Goal: Task Accomplishment & Management: Manage account settings

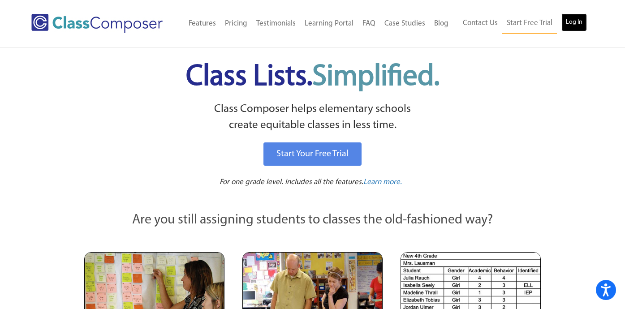
click at [577, 21] on link "Log In" at bounding box center [574, 22] width 26 height 18
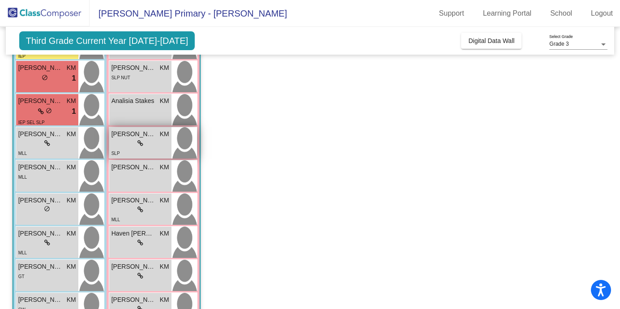
scroll to position [137, 0]
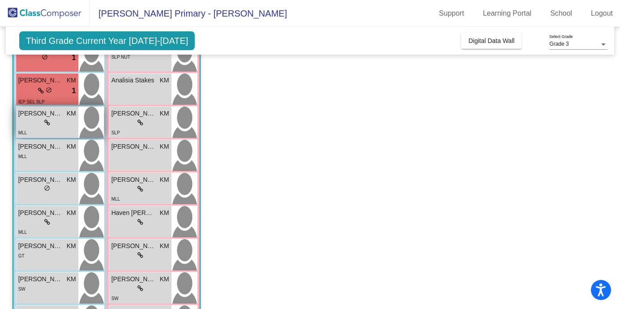
click at [53, 121] on div "lock do_not_disturb_alt" at bounding box center [47, 122] width 58 height 9
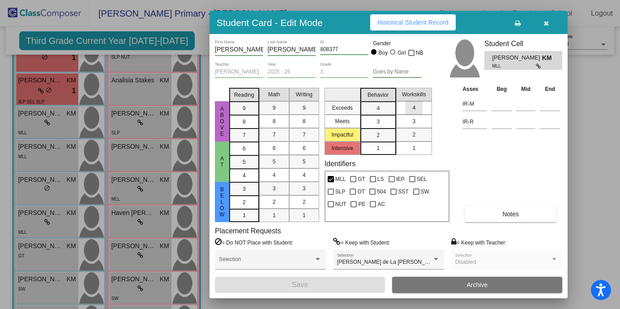
click at [404, 111] on mat-list-option "4" at bounding box center [414, 107] width 36 height 13
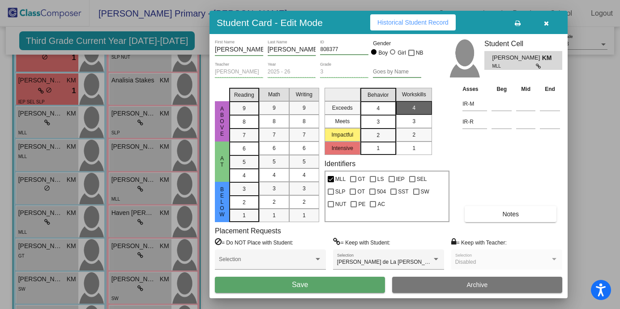
click at [385, 111] on div "4" at bounding box center [377, 108] width 17 height 13
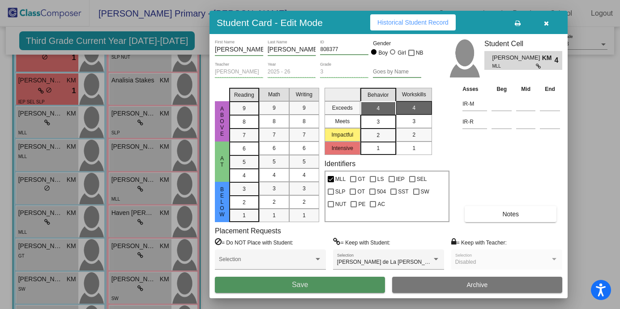
click at [356, 284] on button "Save" at bounding box center [300, 285] width 170 height 16
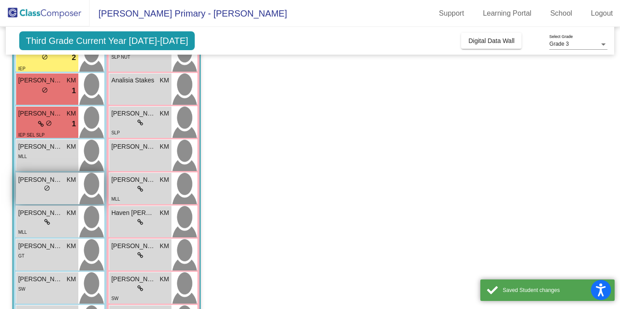
scroll to position [170, 0]
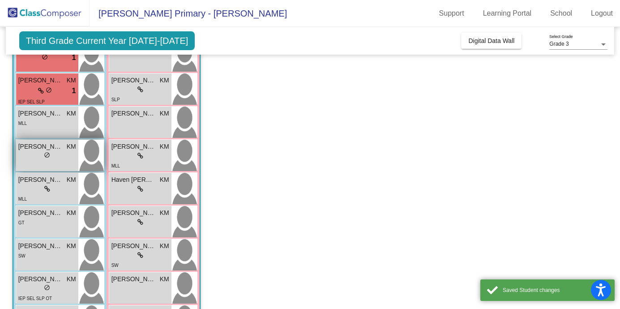
click at [49, 158] on span "do_not_disturb_alt" at bounding box center [47, 155] width 6 height 6
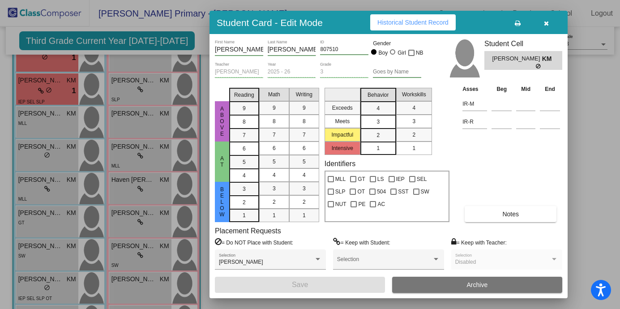
click at [388, 119] on mat-list-option "3" at bounding box center [378, 121] width 36 height 13
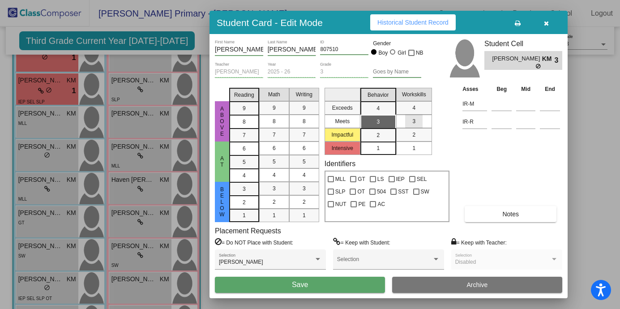
click at [418, 120] on div "3" at bounding box center [413, 121] width 17 height 13
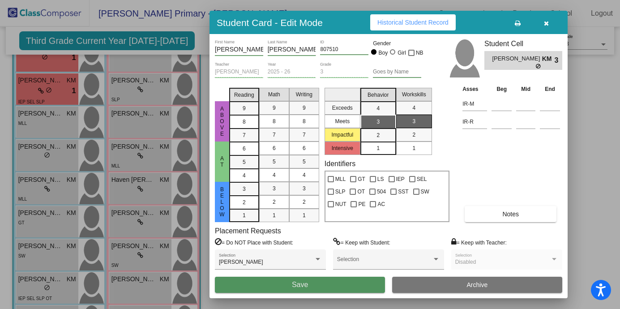
click at [288, 288] on button "Save" at bounding box center [300, 285] width 170 height 16
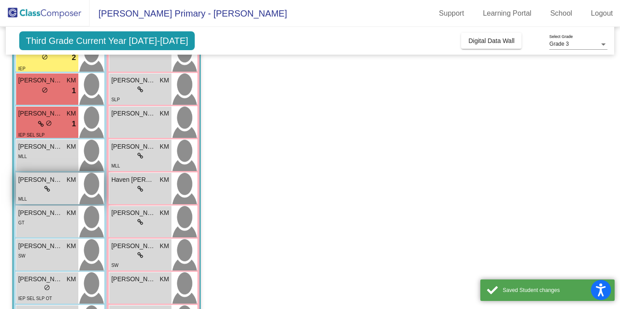
scroll to position [203, 0]
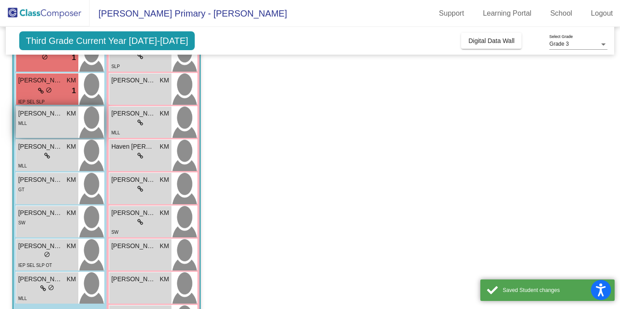
click at [69, 126] on div "MLL" at bounding box center [47, 122] width 58 height 9
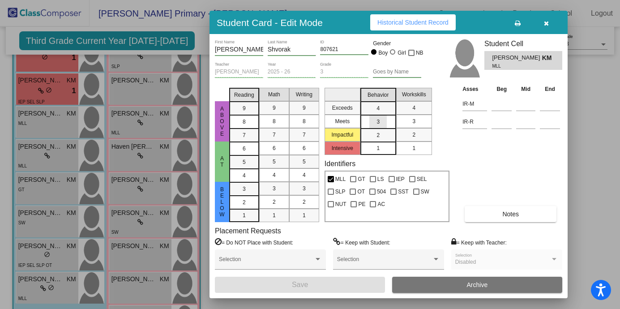
click at [380, 125] on div "3" at bounding box center [377, 121] width 17 height 13
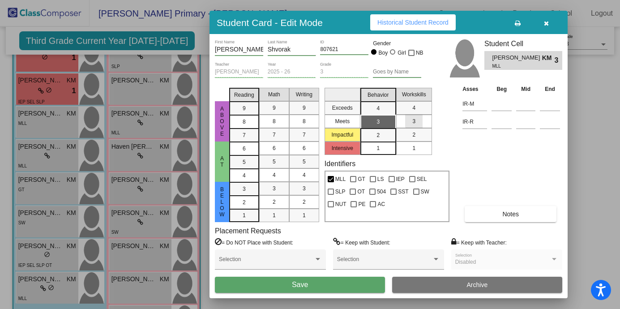
click at [418, 118] on div "3" at bounding box center [413, 121] width 17 height 13
click at [304, 288] on span "Save" at bounding box center [300, 285] width 16 height 8
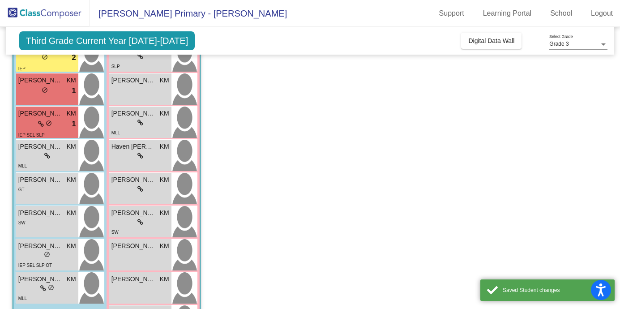
scroll to position [236, 0]
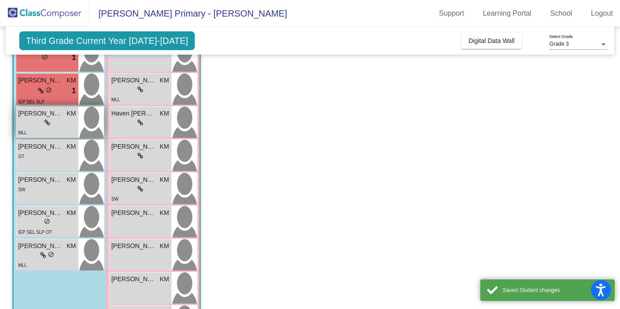
click at [60, 132] on div "MLL" at bounding box center [47, 132] width 58 height 9
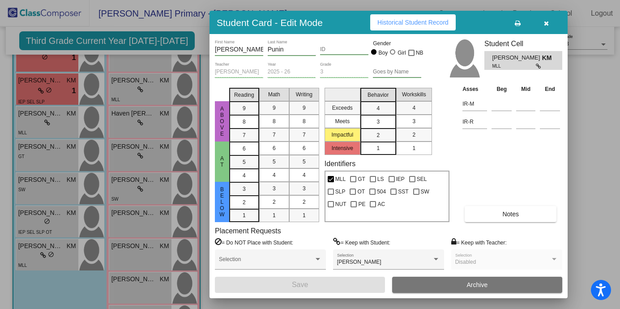
click at [393, 52] on div at bounding box center [392, 51] width 5 height 5
click at [393, 56] on input "Girl" at bounding box center [393, 56] width 0 height 0
radio input "true"
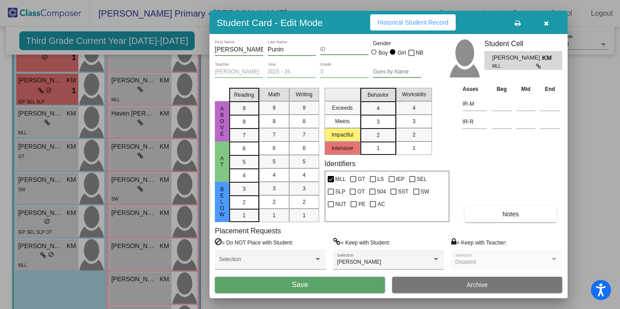
click at [386, 121] on div "3" at bounding box center [377, 121] width 17 height 13
click at [419, 120] on div "3" at bounding box center [413, 121] width 17 height 13
click at [414, 135] on span "2" at bounding box center [413, 135] width 3 height 8
click at [322, 286] on button "Save" at bounding box center [300, 285] width 170 height 16
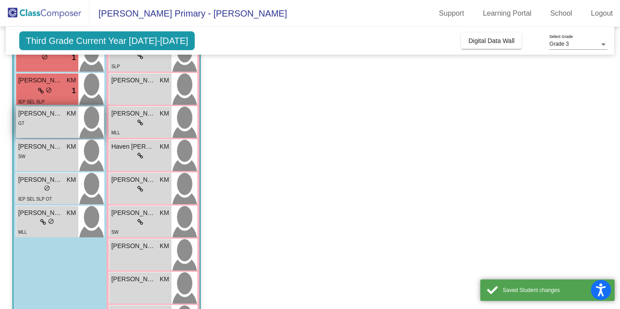
click at [60, 127] on div "GT" at bounding box center [47, 122] width 58 height 9
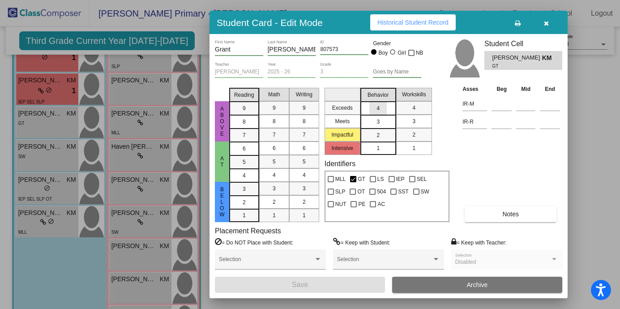
click at [384, 107] on div "4" at bounding box center [377, 108] width 17 height 13
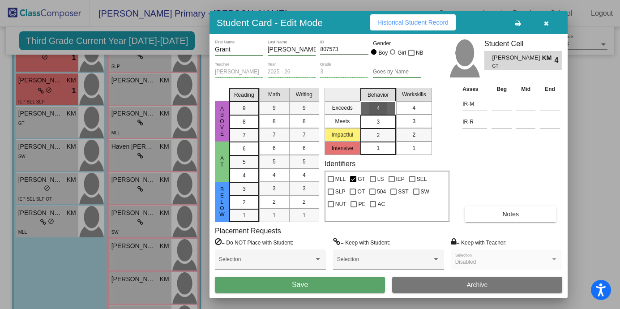
click at [409, 108] on div "4" at bounding box center [413, 107] width 17 height 13
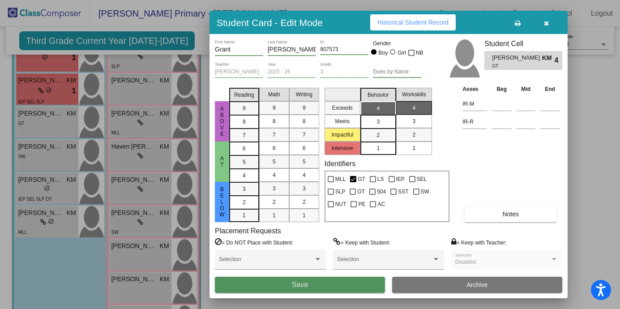
click at [311, 289] on button "Save" at bounding box center [300, 285] width 170 height 16
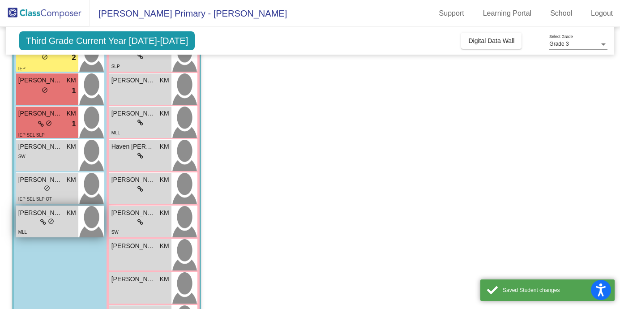
scroll to position [269, 0]
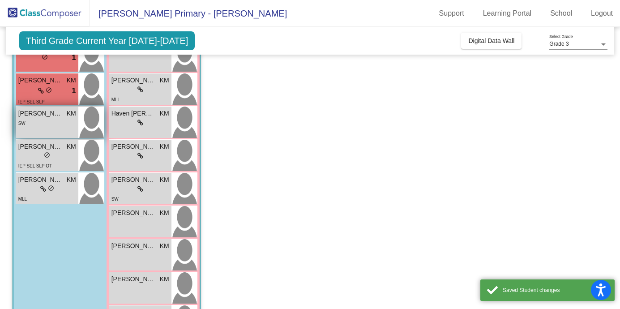
click at [71, 131] on div "[PERSON_NAME] KM lock do_not_disturb_alt SW" at bounding box center [47, 122] width 62 height 31
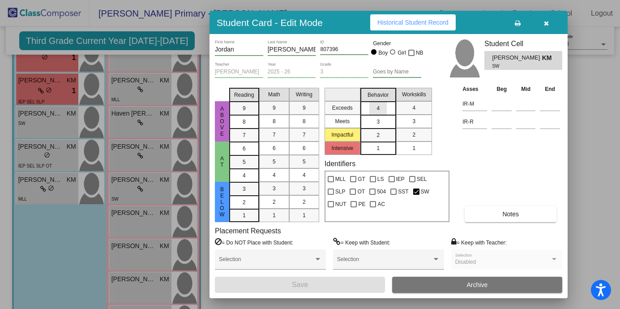
click at [377, 106] on span "4" at bounding box center [378, 108] width 3 height 8
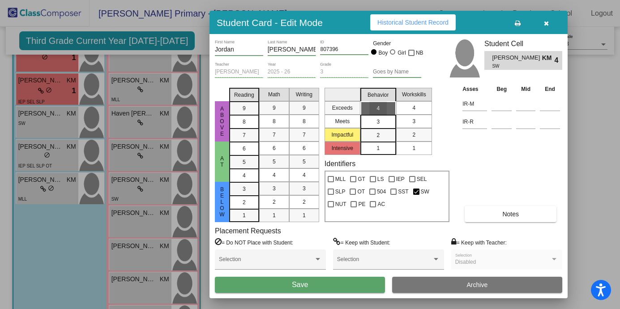
click at [411, 108] on div "4" at bounding box center [413, 107] width 17 height 13
click at [321, 288] on button "Save" at bounding box center [300, 285] width 170 height 16
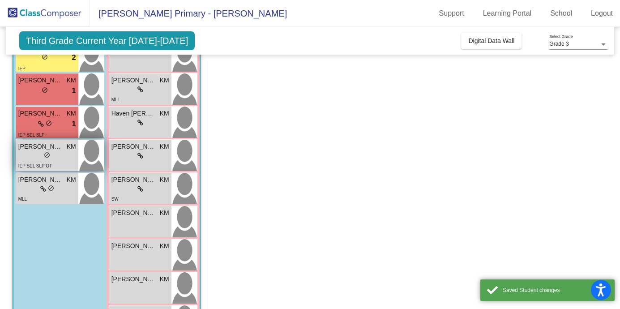
scroll to position [302, 0]
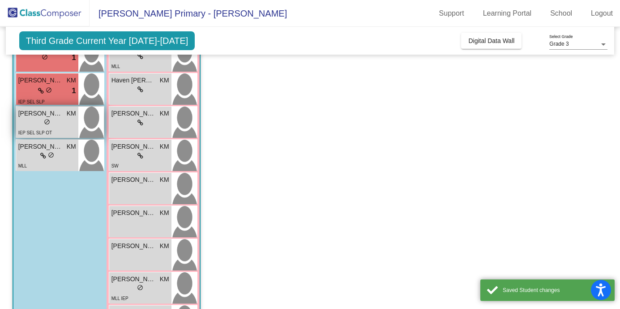
click at [60, 130] on div "IEP SEL SLP OT" at bounding box center [47, 132] width 58 height 9
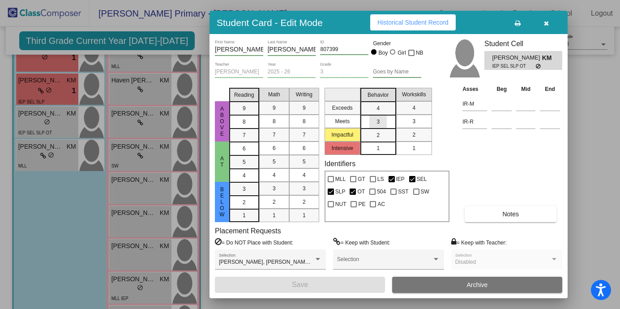
click at [380, 124] on div "3" at bounding box center [377, 121] width 17 height 13
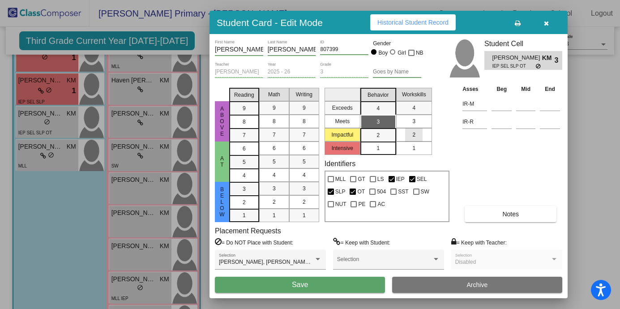
click at [413, 137] on span "2" at bounding box center [413, 135] width 3 height 8
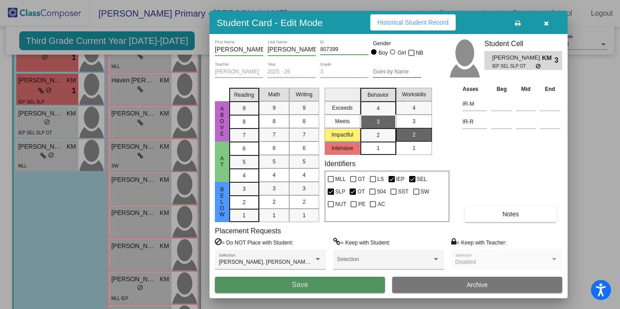
click at [295, 282] on span "Save" at bounding box center [300, 285] width 16 height 8
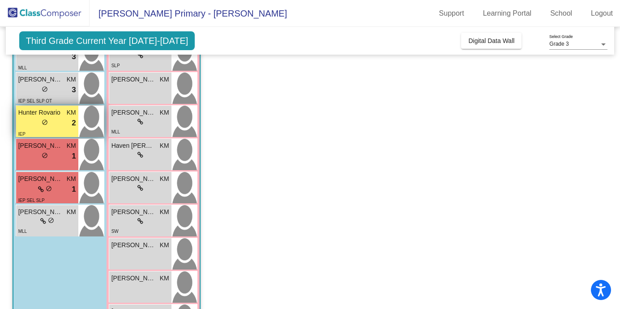
scroll to position [238, 0]
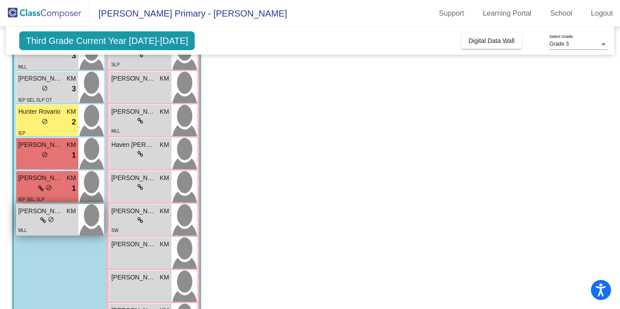
click at [73, 225] on div "MLL" at bounding box center [47, 229] width 58 height 9
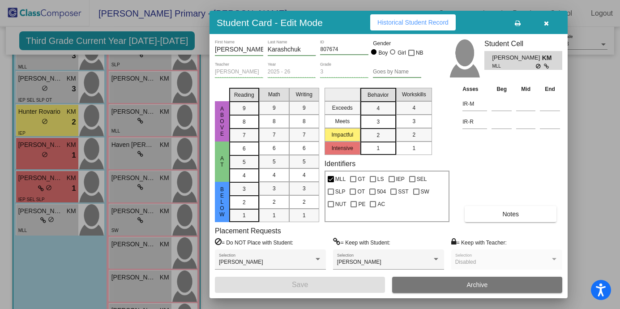
scroll to position [0, 0]
click at [383, 111] on div "4" at bounding box center [377, 108] width 17 height 13
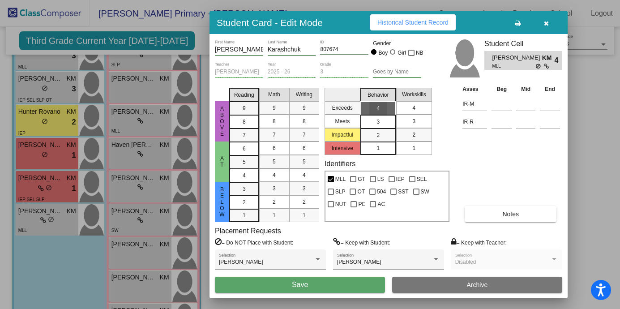
click at [417, 111] on div "4" at bounding box center [413, 107] width 17 height 13
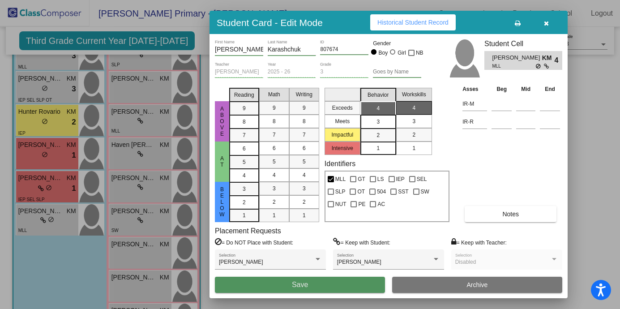
click at [315, 281] on button "Save" at bounding box center [300, 285] width 170 height 16
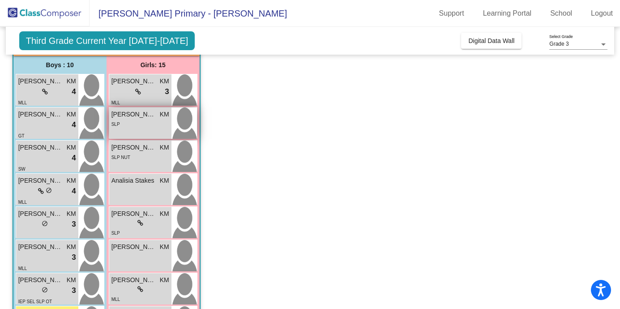
scroll to position [73, 0]
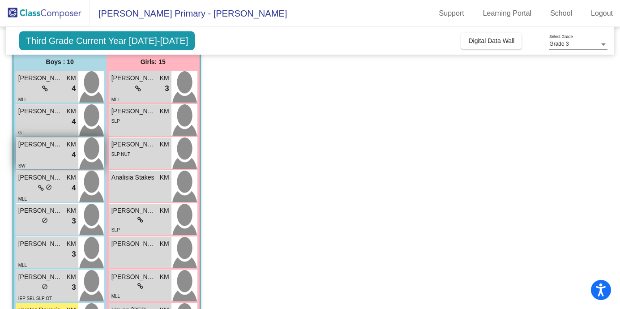
click at [57, 151] on div "lock do_not_disturb_alt 4" at bounding box center [47, 155] width 58 height 12
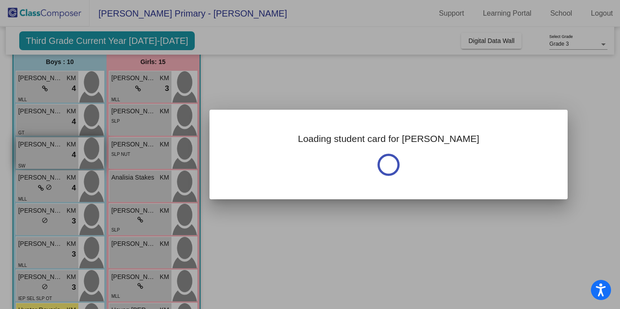
click at [57, 151] on div at bounding box center [310, 154] width 620 height 309
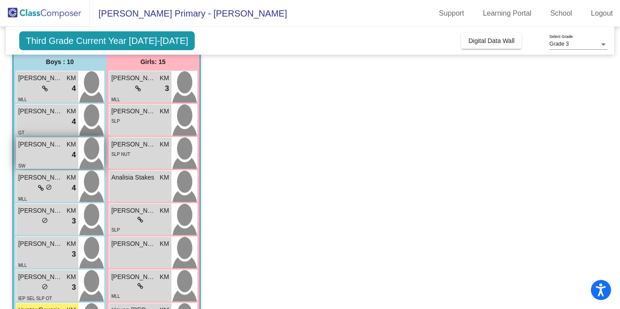
click at [57, 151] on div "lock do_not_disturb_alt 4" at bounding box center [47, 155] width 58 height 12
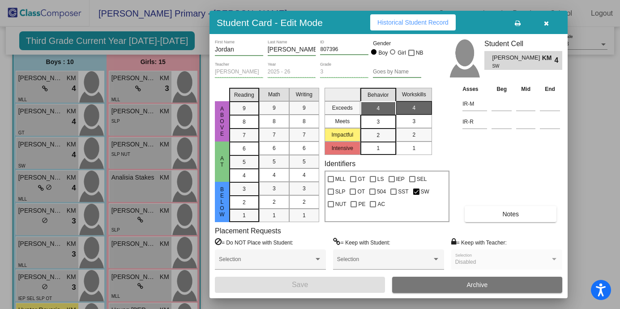
click at [385, 121] on div "3" at bounding box center [377, 121] width 17 height 13
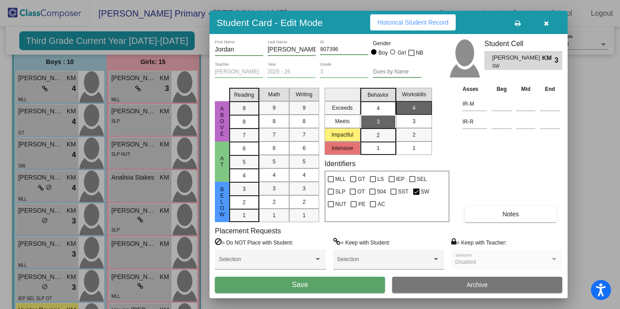
click at [385, 111] on div "4" at bounding box center [377, 108] width 17 height 13
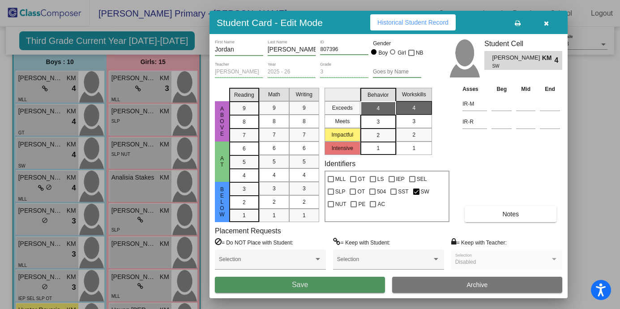
click at [292, 280] on button "Save" at bounding box center [300, 285] width 170 height 16
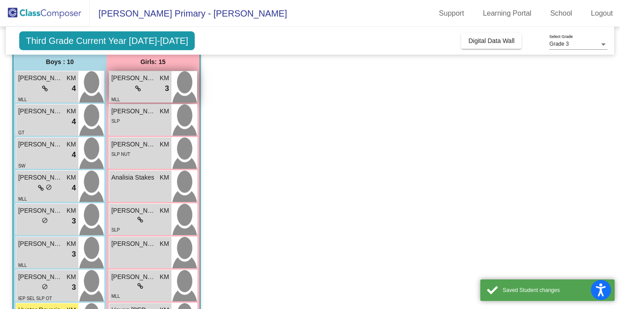
click at [154, 98] on div "MLL" at bounding box center [140, 98] width 58 height 9
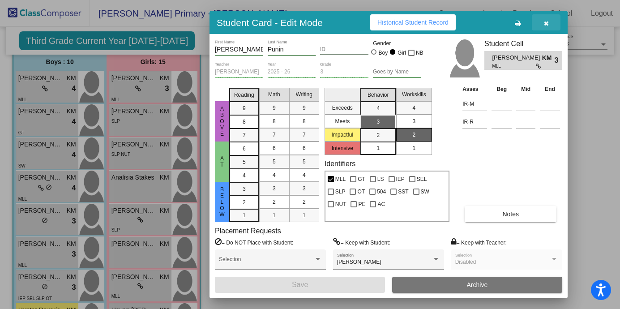
click at [544, 24] on icon "button" at bounding box center [546, 23] width 5 height 6
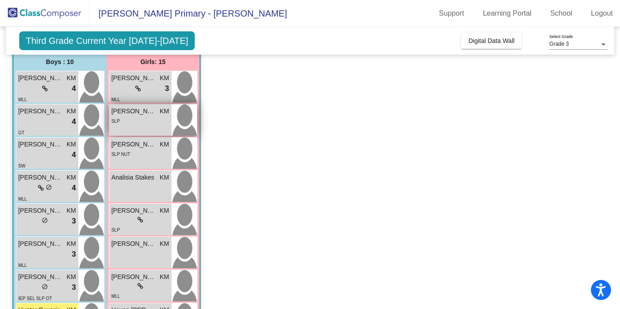
click at [136, 122] on div "SLP" at bounding box center [140, 120] width 58 height 9
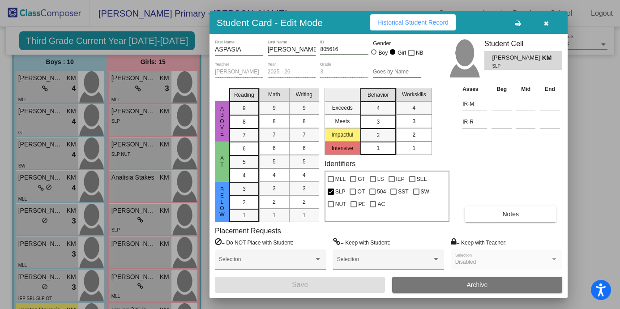
click at [411, 133] on div "2" at bounding box center [413, 134] width 17 height 13
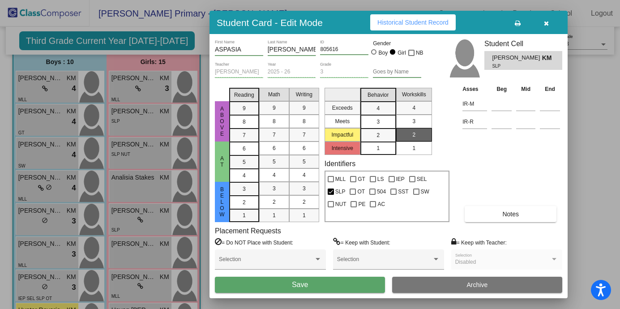
click at [385, 118] on div "3" at bounding box center [377, 121] width 17 height 13
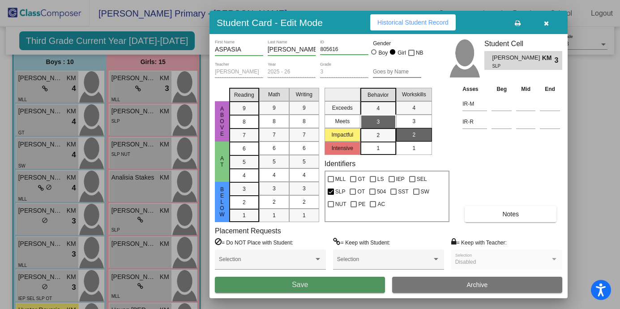
click at [311, 283] on button "Save" at bounding box center [300, 285] width 170 height 16
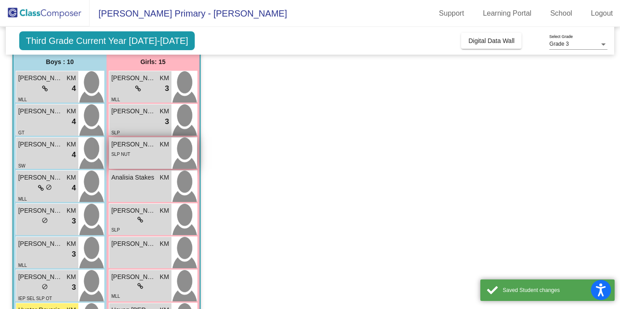
click at [152, 146] on span "[PERSON_NAME]" at bounding box center [133, 144] width 45 height 9
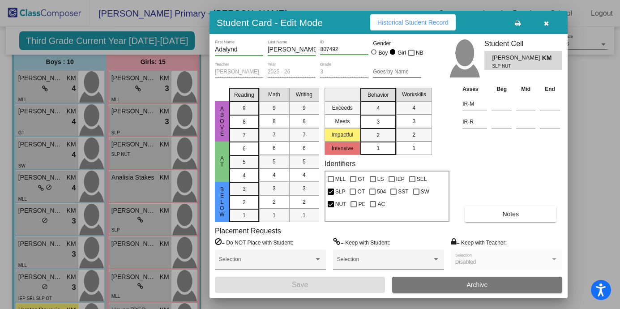
click at [388, 123] on mat-list-option "3" at bounding box center [378, 121] width 36 height 13
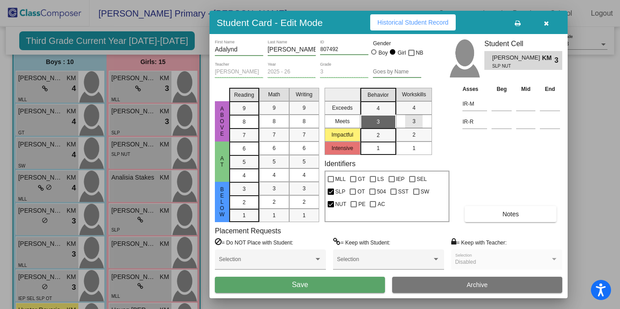
click at [413, 124] on span "3" at bounding box center [413, 121] width 3 height 8
click at [321, 286] on button "Save" at bounding box center [300, 285] width 170 height 16
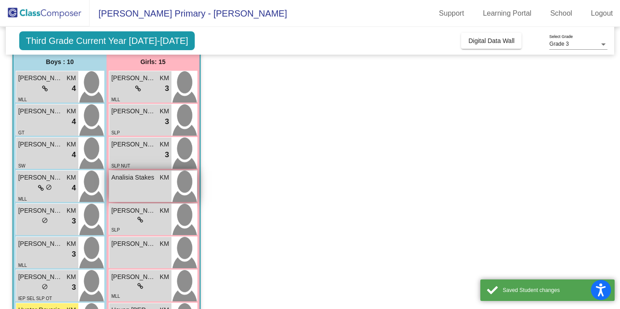
click at [141, 190] on div "Analisia Stakes KM lock do_not_disturb_alt" at bounding box center [140, 186] width 62 height 31
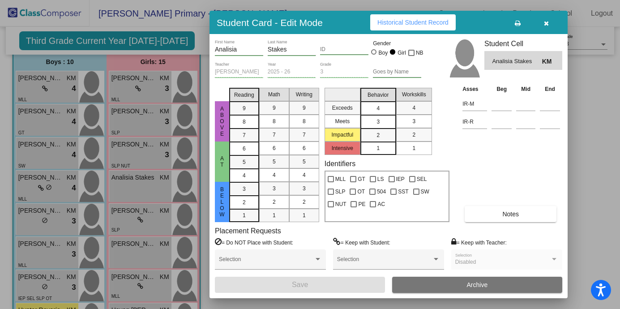
click at [387, 111] on mat-list-option "4" at bounding box center [378, 107] width 36 height 13
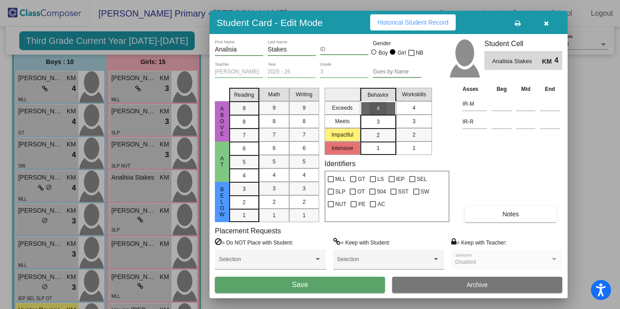
click at [409, 112] on div "4" at bounding box center [413, 107] width 17 height 13
click at [310, 287] on button "Save" at bounding box center [300, 285] width 170 height 16
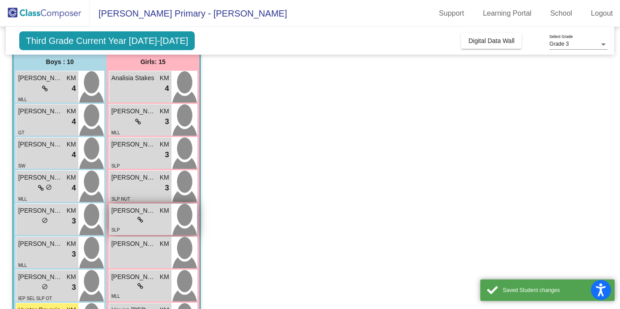
click at [154, 219] on div "lock do_not_disturb_alt" at bounding box center [140, 219] width 58 height 9
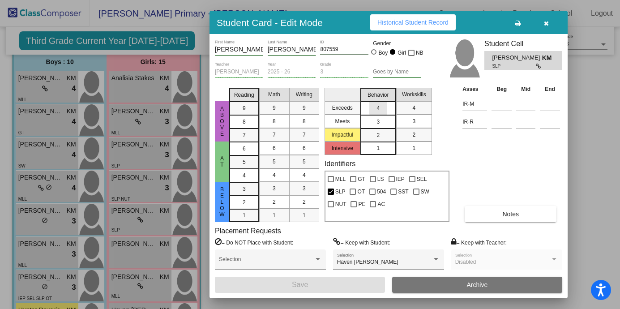
click at [385, 107] on div "4" at bounding box center [377, 108] width 17 height 13
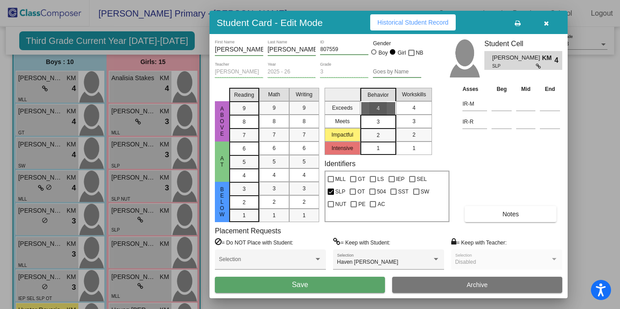
click at [422, 109] on div "4" at bounding box center [413, 107] width 17 height 13
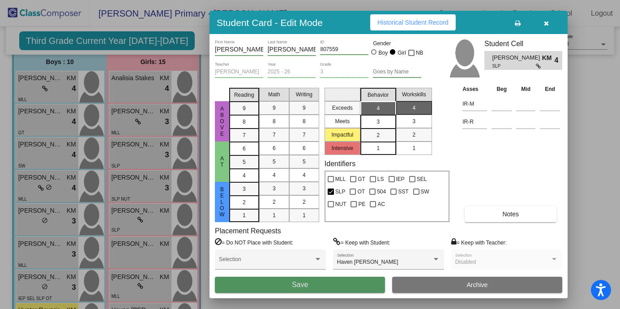
click at [311, 281] on button "Save" at bounding box center [300, 285] width 170 height 16
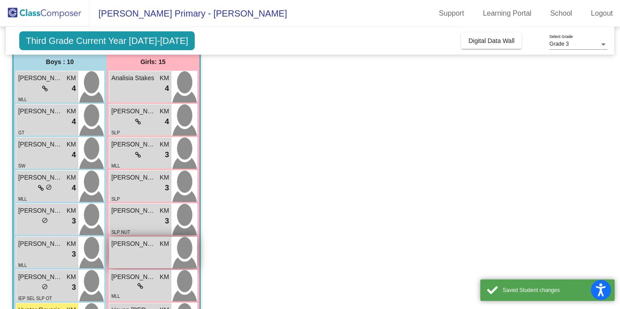
click at [145, 261] on div "[PERSON_NAME] KM lock do_not_disturb_alt" at bounding box center [140, 252] width 62 height 31
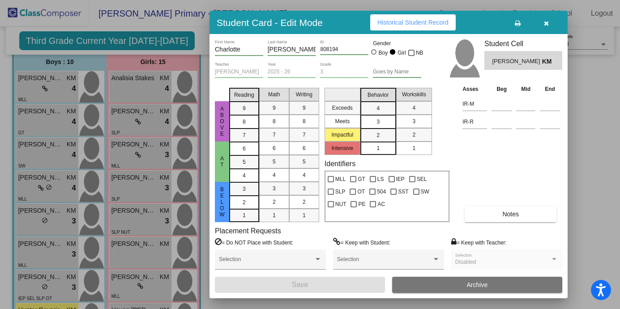
click at [377, 123] on span "3" at bounding box center [378, 122] width 3 height 8
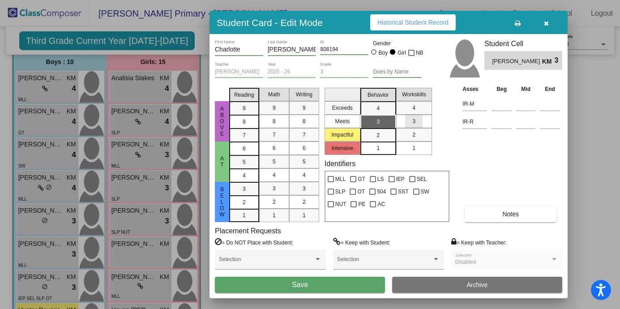
click at [407, 116] on div "3" at bounding box center [413, 121] width 17 height 13
click at [288, 285] on button "Save" at bounding box center [300, 285] width 170 height 16
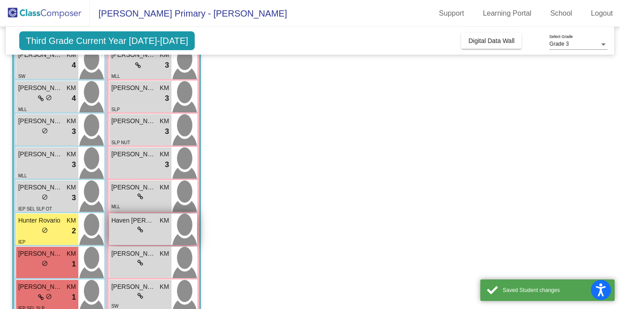
scroll to position [169, 0]
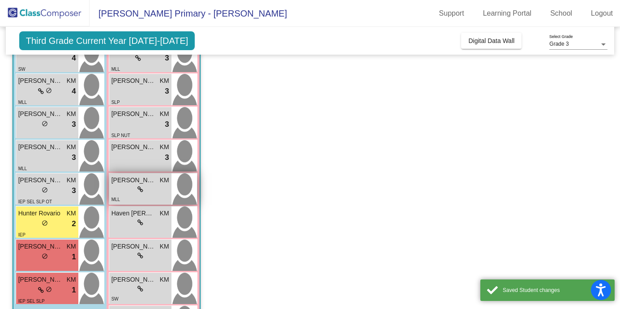
click at [155, 197] on div "MLL" at bounding box center [140, 198] width 58 height 9
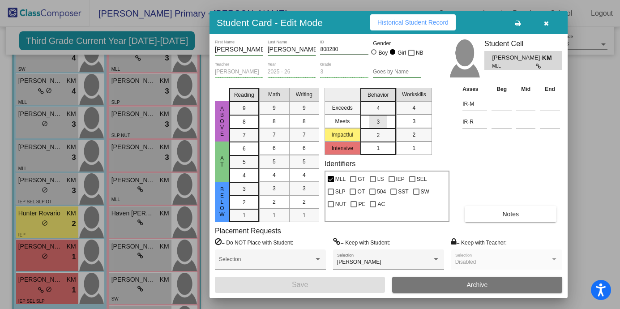
click at [387, 122] on mat-list-option "3" at bounding box center [378, 121] width 36 height 13
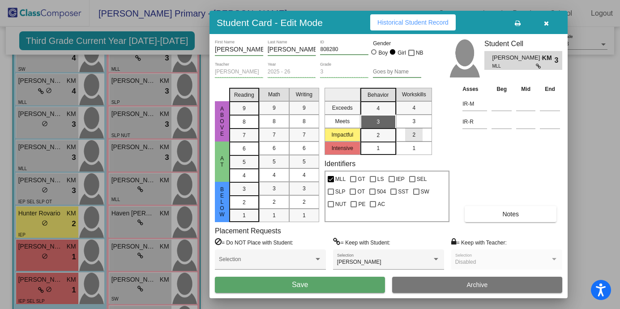
click at [416, 129] on div "2" at bounding box center [413, 134] width 17 height 13
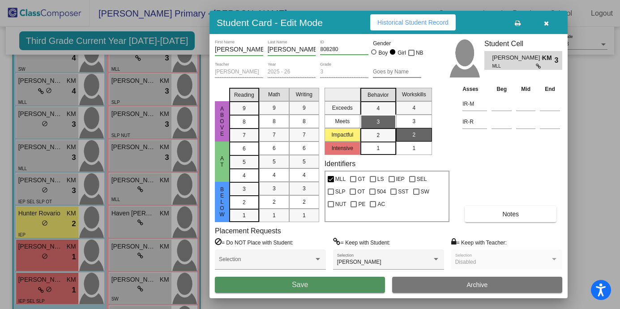
click at [299, 283] on span "Save" at bounding box center [300, 285] width 16 height 8
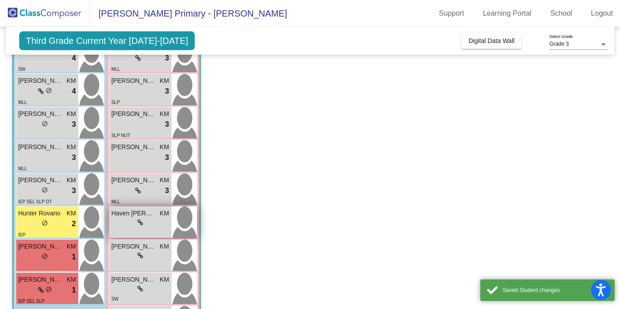
click at [155, 225] on div "lock do_not_disturb_alt" at bounding box center [140, 222] width 58 height 9
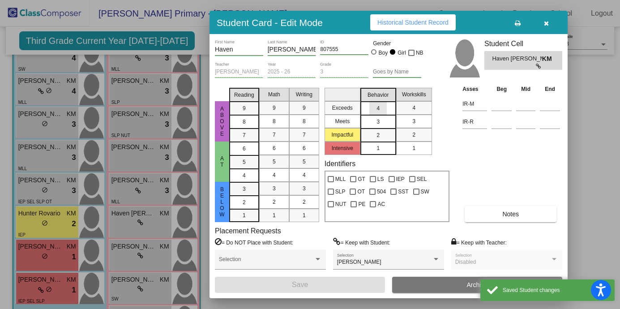
click at [386, 108] on div "4" at bounding box center [377, 108] width 17 height 13
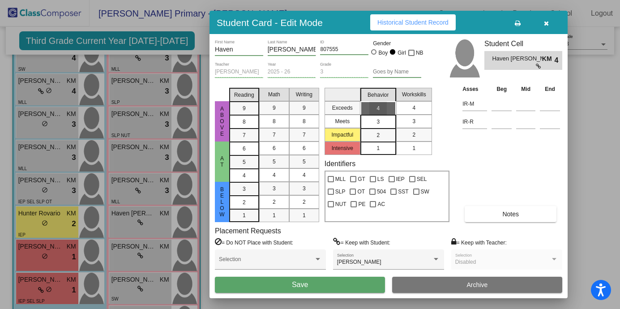
click at [402, 108] on mat-list-option "4" at bounding box center [414, 107] width 36 height 13
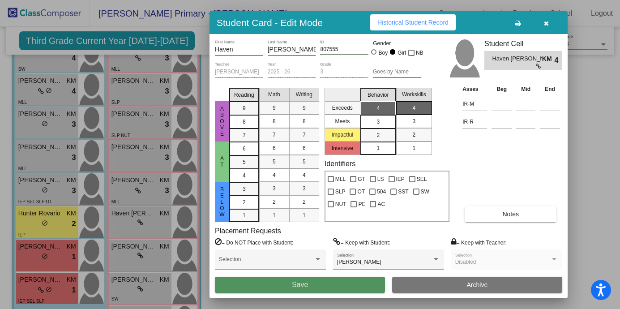
click at [296, 285] on span "Save" at bounding box center [300, 285] width 16 height 8
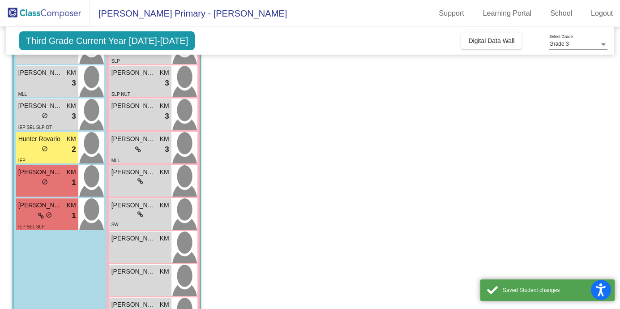
scroll to position [278, 0]
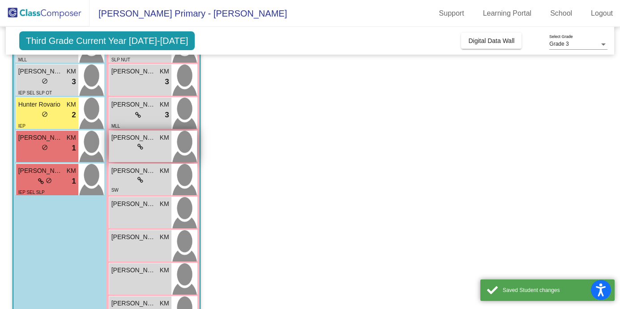
click at [154, 153] on div "[PERSON_NAME] KM lock do_not_disturb_alt" at bounding box center [140, 146] width 62 height 31
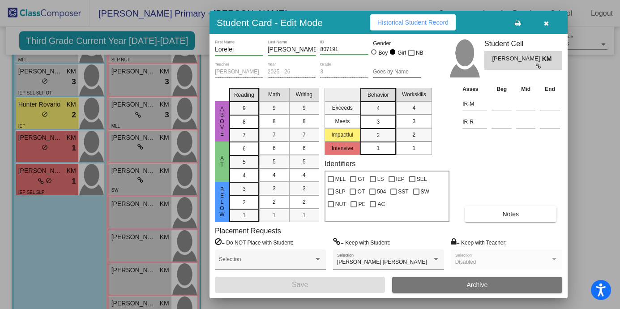
click at [388, 120] on mat-list-option "3" at bounding box center [378, 121] width 36 height 13
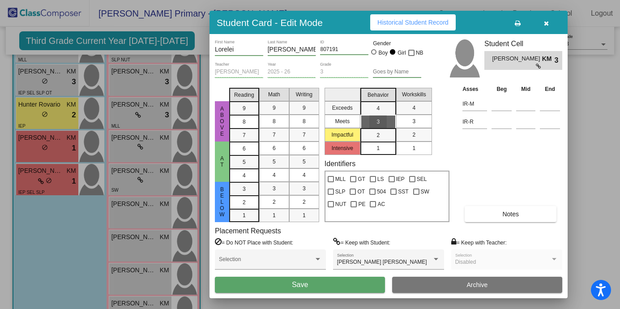
click at [415, 123] on div "3" at bounding box center [413, 121] width 17 height 13
click at [336, 282] on button "Save" at bounding box center [300, 285] width 170 height 16
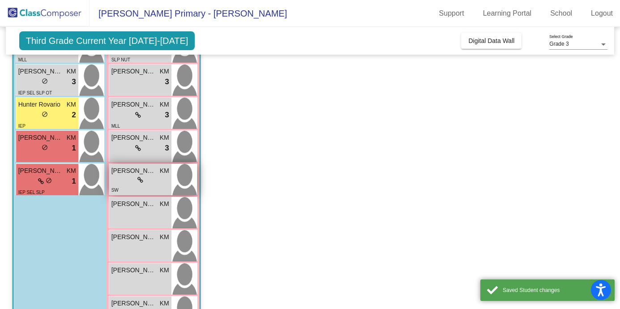
click at [151, 180] on div "lock do_not_disturb_alt" at bounding box center [140, 180] width 58 height 9
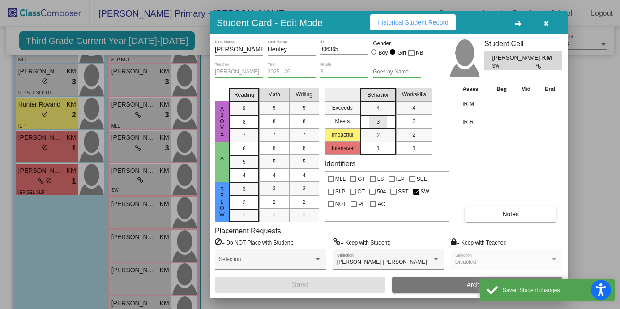
click at [395, 123] on mat-list-option "3" at bounding box center [378, 121] width 36 height 13
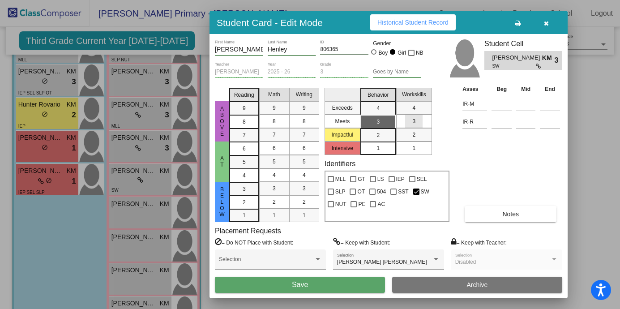
click at [407, 124] on div "3" at bounding box center [413, 121] width 17 height 13
click at [333, 279] on button "Save" at bounding box center [300, 285] width 170 height 16
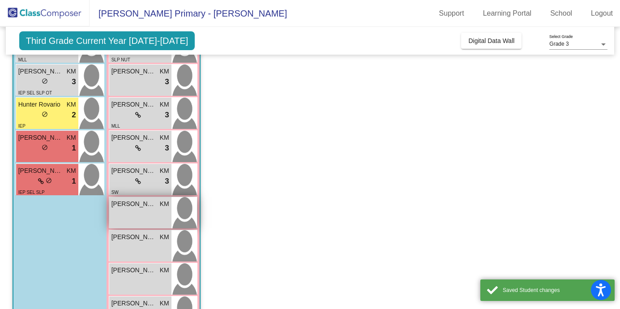
click at [136, 210] on div "[PERSON_NAME] KM lock do_not_disturb_alt" at bounding box center [140, 212] width 62 height 31
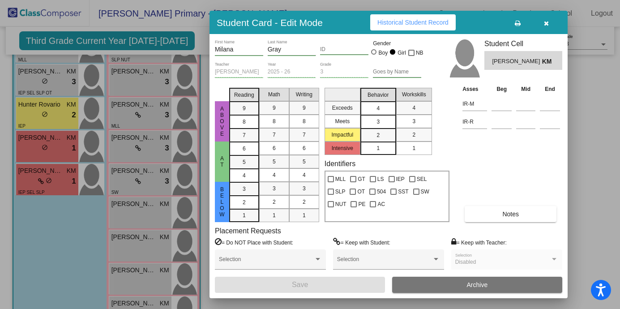
click at [389, 108] on mat-list-option "4" at bounding box center [378, 107] width 36 height 13
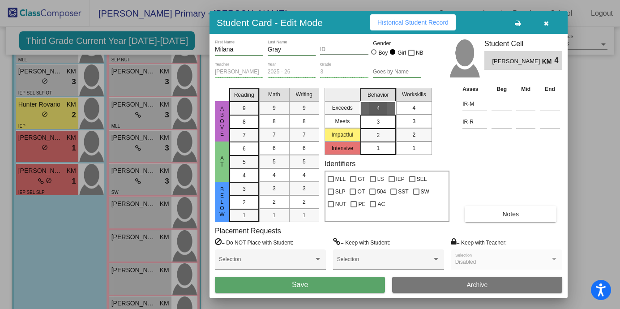
click at [407, 110] on div "4" at bounding box center [413, 107] width 17 height 13
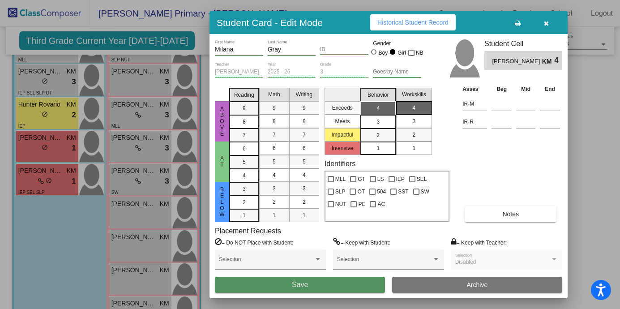
click at [287, 290] on button "Save" at bounding box center [300, 285] width 170 height 16
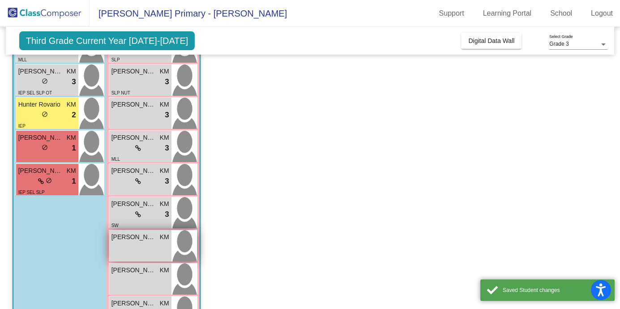
click at [151, 247] on div "[PERSON_NAME] KM lock do_not_disturb_alt" at bounding box center [140, 245] width 62 height 31
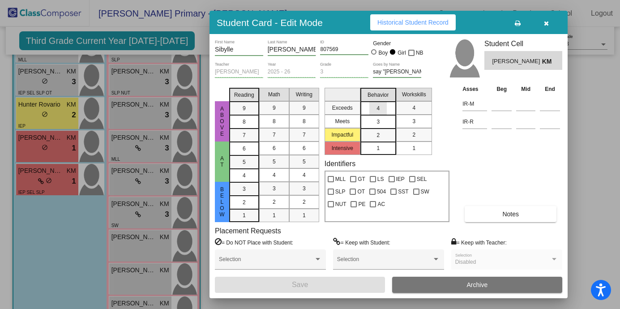
click at [389, 103] on mat-list-option "4" at bounding box center [378, 107] width 36 height 13
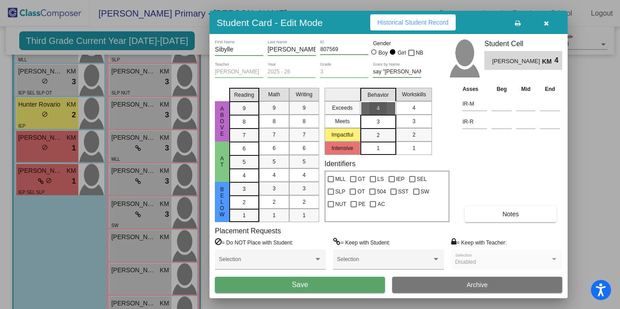
click at [412, 105] on div "4" at bounding box center [413, 107] width 17 height 13
click at [298, 280] on button "Save" at bounding box center [300, 285] width 170 height 16
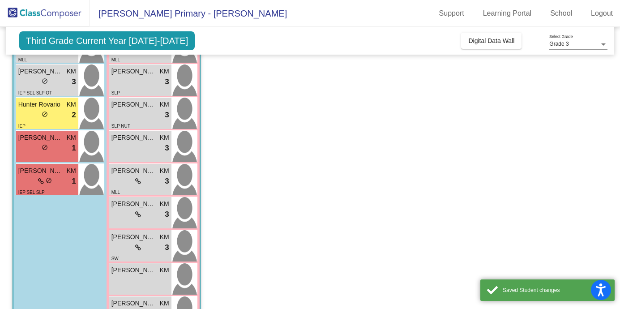
scroll to position [346, 0]
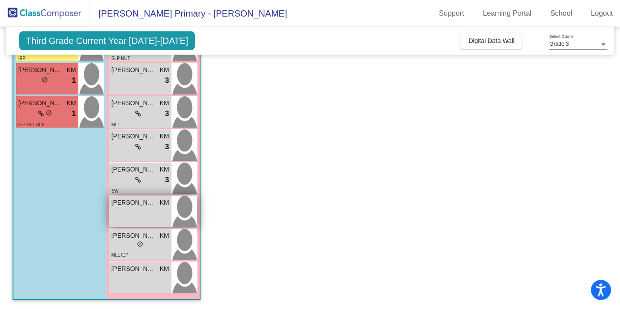
click at [150, 215] on div "[PERSON_NAME] Born KM lock do_not_disturb_alt" at bounding box center [140, 211] width 62 height 31
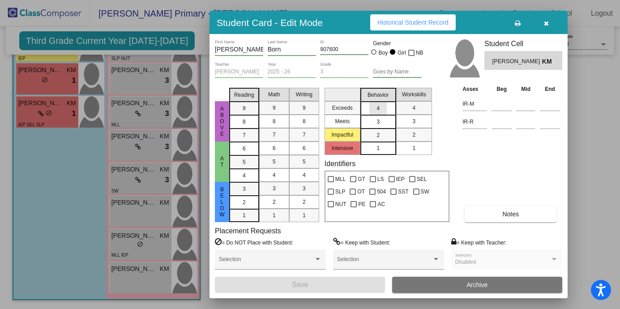
click at [389, 110] on mat-list-option "4" at bounding box center [378, 107] width 36 height 13
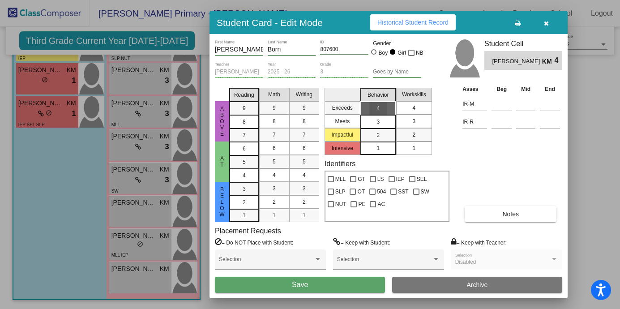
click at [403, 111] on mat-list-option "4" at bounding box center [414, 107] width 36 height 13
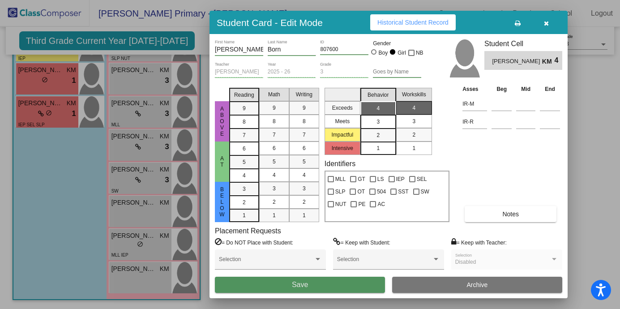
click at [305, 282] on span "Save" at bounding box center [300, 285] width 16 height 8
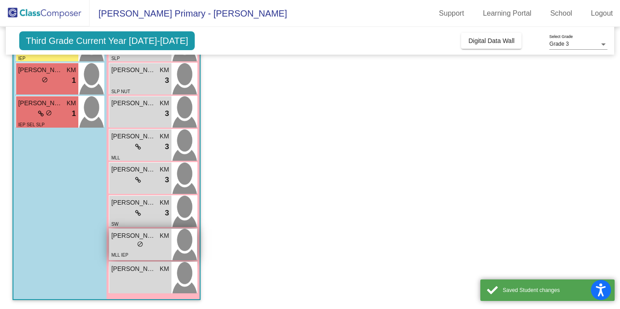
click at [155, 242] on div "lock do_not_disturb_alt" at bounding box center [140, 244] width 58 height 9
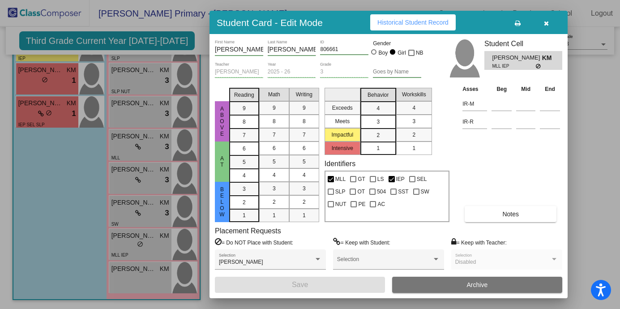
click at [385, 121] on div "3" at bounding box center [377, 121] width 17 height 13
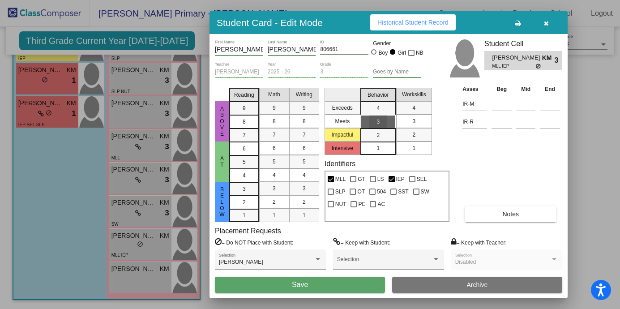
click at [402, 124] on mat-list-option "3" at bounding box center [414, 121] width 36 height 13
click at [329, 281] on button "Save" at bounding box center [300, 285] width 170 height 16
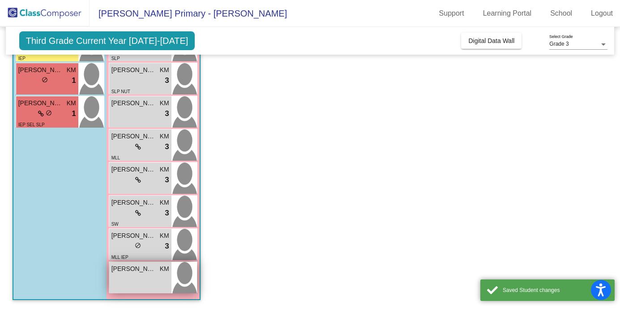
click at [145, 279] on div "Teagan [PERSON_NAME] lock do_not_disturb_alt" at bounding box center [140, 277] width 62 height 31
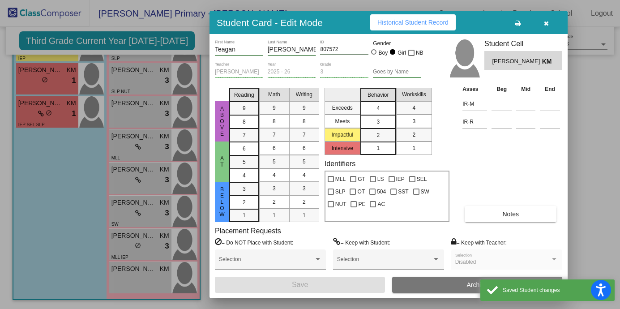
click at [387, 104] on mat-list-option "4" at bounding box center [378, 107] width 36 height 13
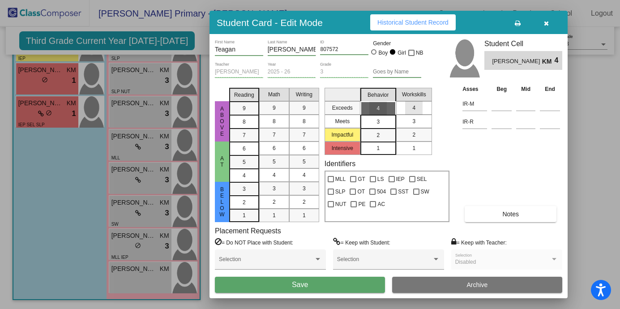
click at [409, 104] on div "4" at bounding box center [413, 107] width 17 height 13
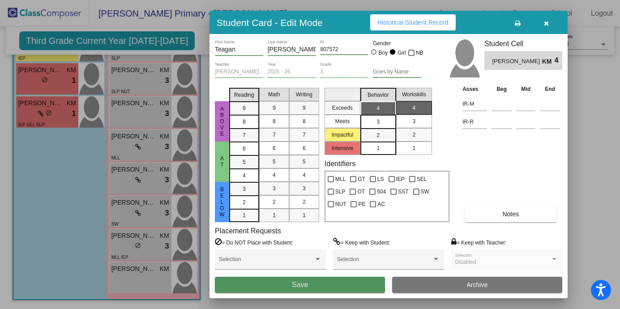
click at [283, 284] on button "Save" at bounding box center [300, 285] width 170 height 16
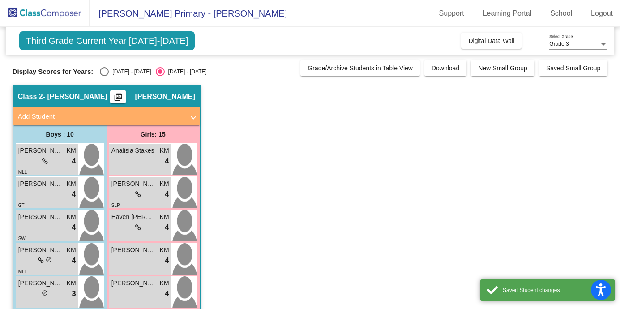
scroll to position [0, 0]
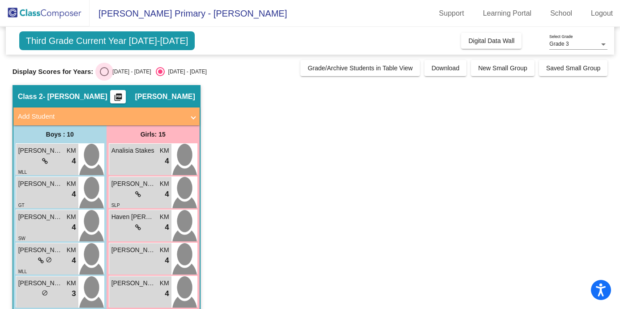
click at [109, 70] on div "[DATE] - [DATE]" at bounding box center [130, 72] width 42 height 8
click at [104, 76] on input "[DATE] - [DATE]" at bounding box center [104, 76] width 0 height 0
radio input "true"
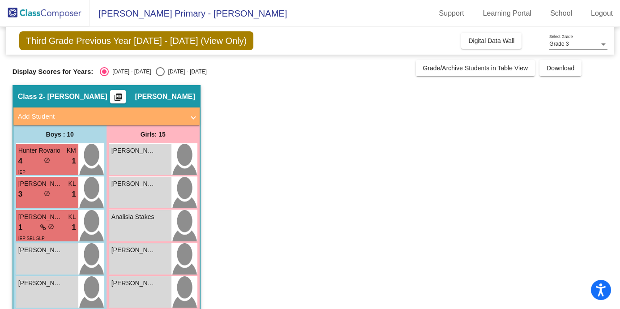
click at [173, 72] on div "[DATE] - [DATE]" at bounding box center [186, 72] width 42 height 8
click at [160, 76] on input "[DATE] - [DATE]" at bounding box center [160, 76] width 0 height 0
radio input "true"
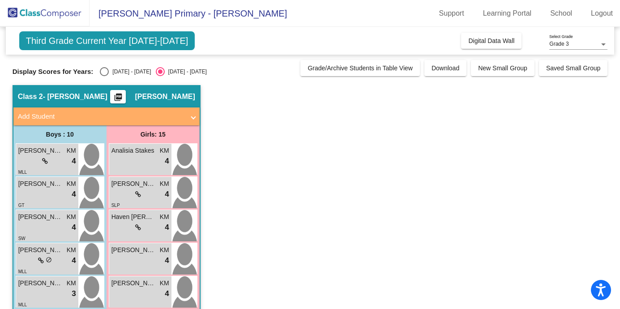
click at [103, 71] on div "Select an option" at bounding box center [104, 71] width 9 height 9
click at [104, 76] on input "[DATE] - [DATE]" at bounding box center [104, 76] width 0 height 0
radio input "true"
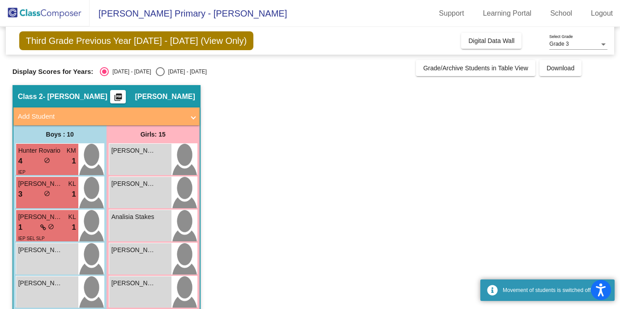
scroll to position [9, 0]
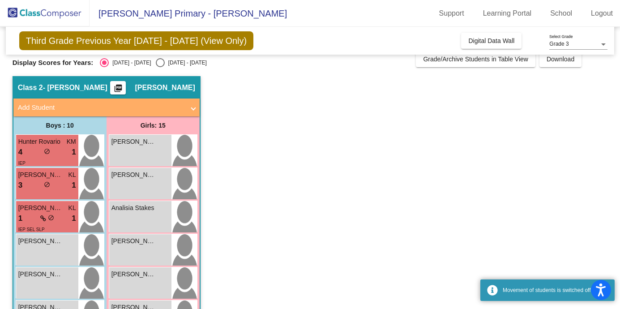
click at [175, 62] on div "[DATE] - [DATE]" at bounding box center [186, 63] width 42 height 8
click at [160, 67] on input "[DATE] - [DATE]" at bounding box center [160, 67] width 0 height 0
radio input "true"
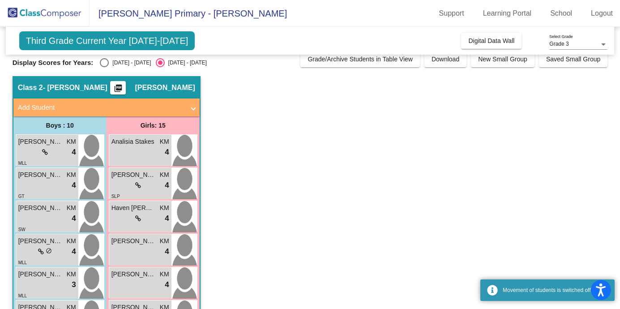
click at [122, 58] on label "[DATE] - [DATE]" at bounding box center [125, 62] width 51 height 9
click at [104, 67] on input "[DATE] - [DATE]" at bounding box center [104, 67] width 0 height 0
radio input "true"
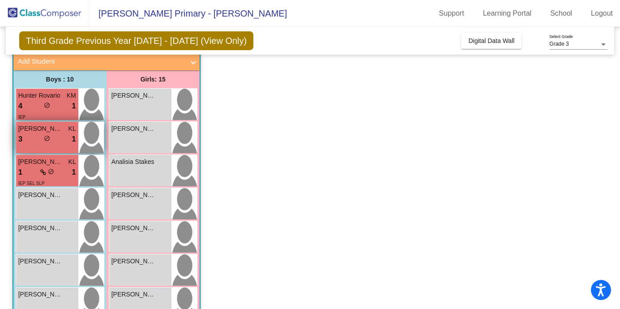
scroll to position [0, 0]
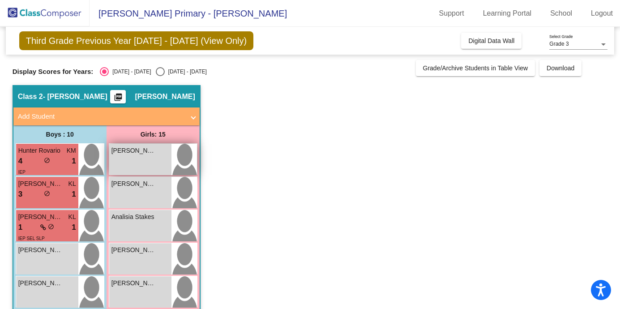
click at [163, 164] on div "[PERSON_NAME] lock do_not_disturb_alt" at bounding box center [140, 159] width 62 height 31
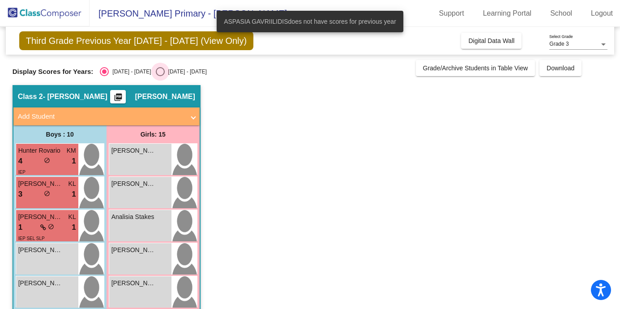
click at [165, 72] on div "[DATE] - [DATE]" at bounding box center [186, 72] width 42 height 8
click at [160, 76] on input "[DATE] - [DATE]" at bounding box center [160, 76] width 0 height 0
radio input "true"
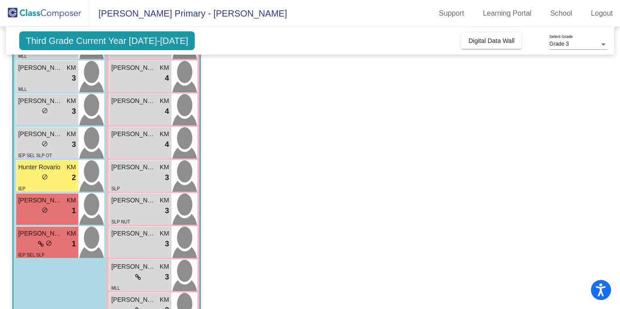
scroll to position [217, 0]
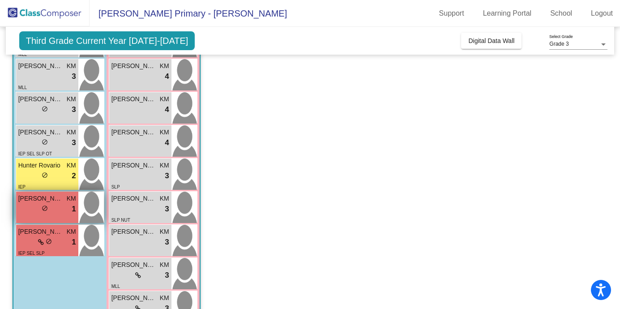
click at [49, 210] on div "lock do_not_disturb_alt 1" at bounding box center [47, 209] width 58 height 12
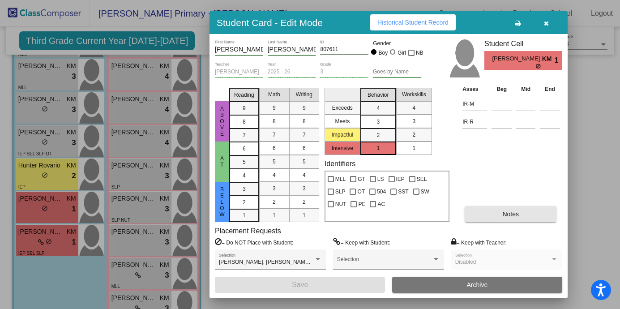
click at [521, 209] on button "Notes" at bounding box center [511, 214] width 92 height 16
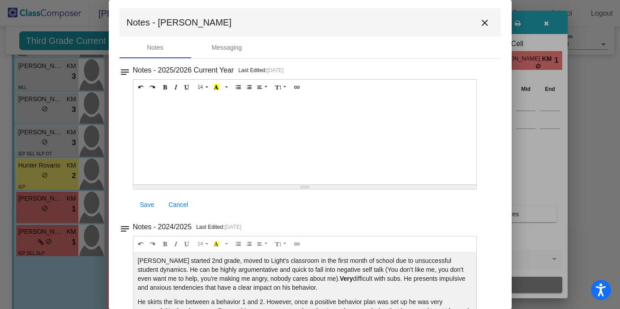
scroll to position [0, 0]
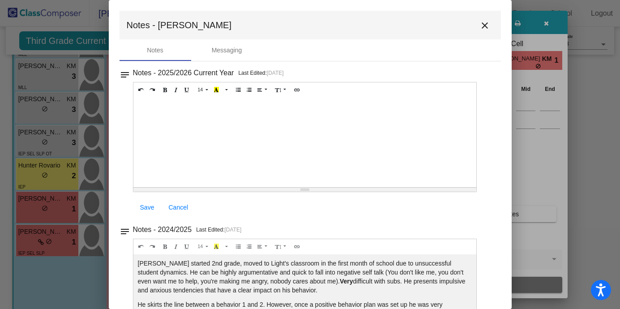
click at [483, 22] on mat-icon "close" at bounding box center [485, 25] width 11 height 11
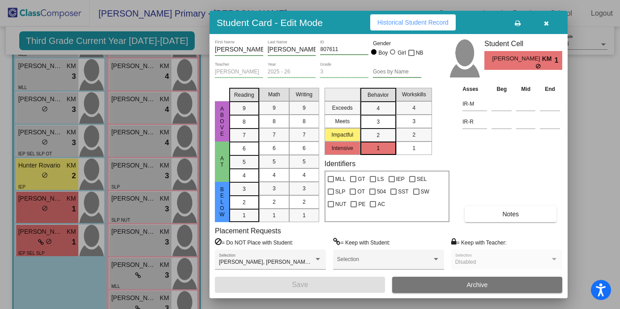
click at [590, 122] on div at bounding box center [310, 154] width 620 height 309
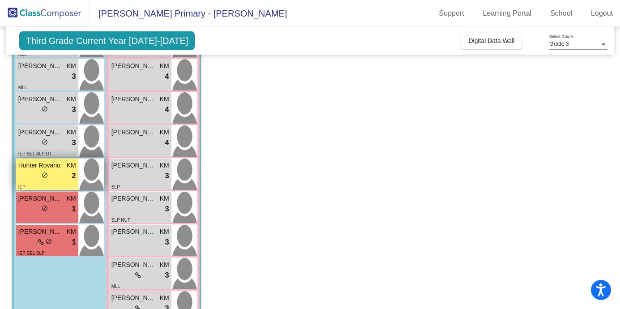
click at [63, 183] on div "IEP" at bounding box center [47, 186] width 58 height 9
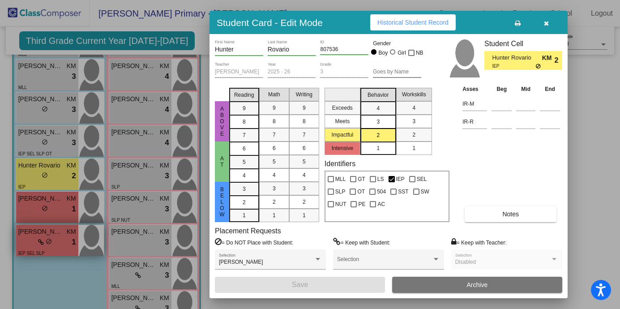
click at [65, 248] on div at bounding box center [310, 154] width 620 height 309
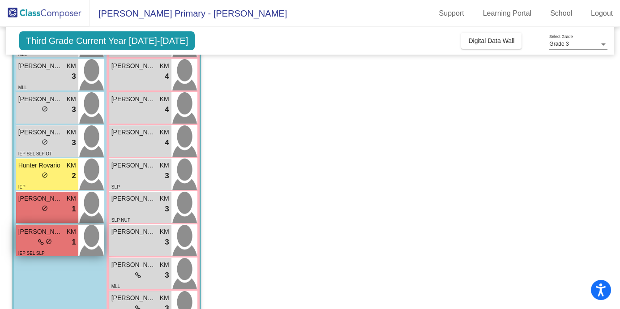
click at [60, 242] on div "lock do_not_disturb_alt 1" at bounding box center [47, 242] width 58 height 12
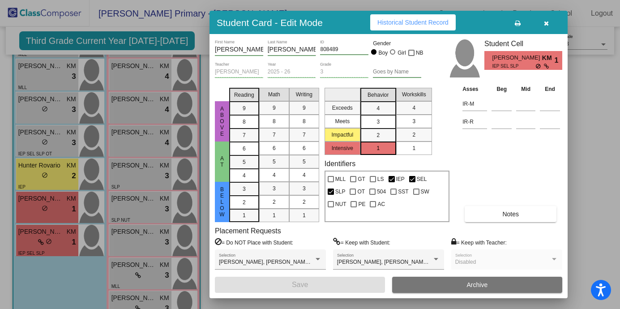
click at [66, 285] on div at bounding box center [310, 154] width 620 height 309
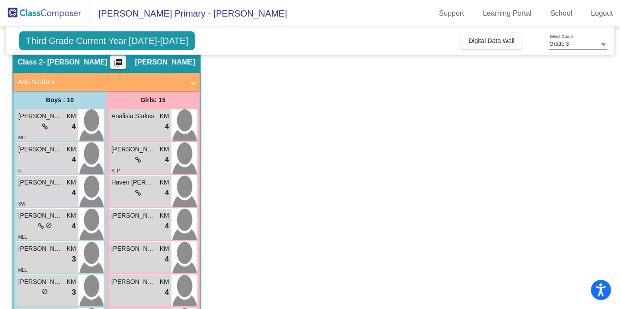
scroll to position [36, 0]
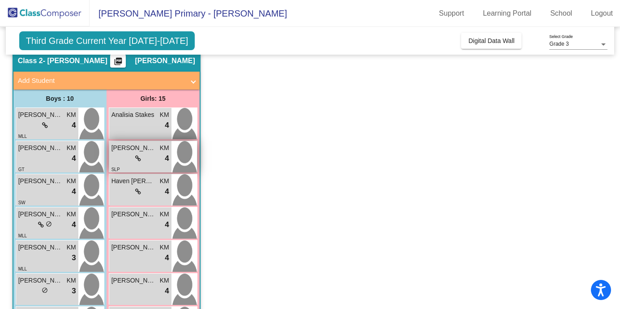
click at [145, 163] on div "lock do_not_disturb_alt 4" at bounding box center [140, 159] width 58 height 12
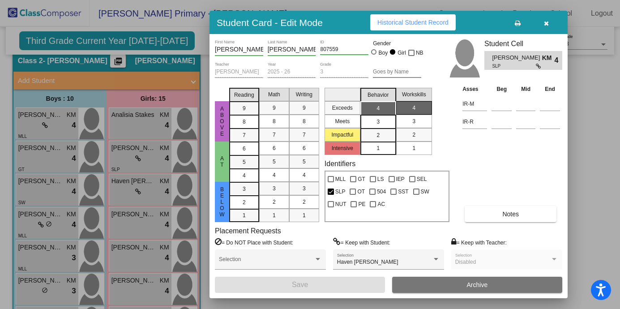
click at [207, 142] on div at bounding box center [310, 154] width 620 height 309
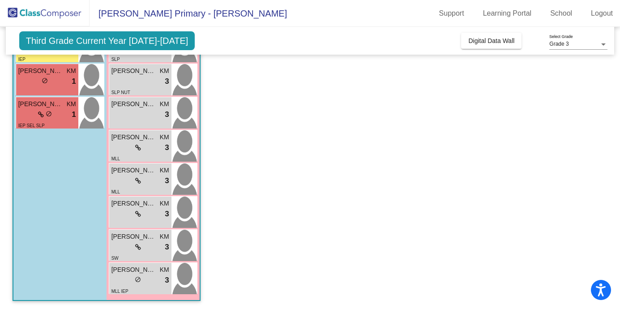
scroll to position [346, 0]
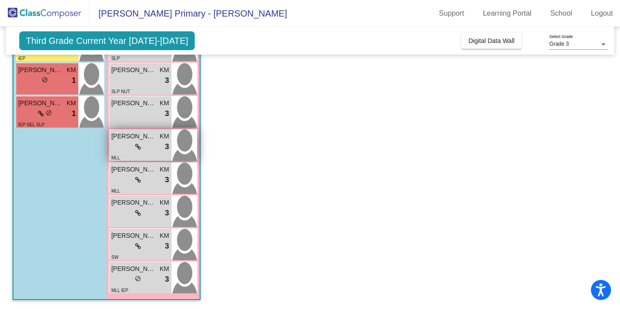
click at [147, 152] on div "lock do_not_disturb_alt 3" at bounding box center [140, 147] width 58 height 12
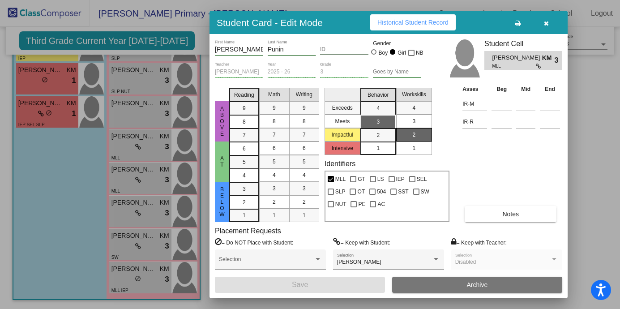
click at [81, 211] on div at bounding box center [310, 154] width 620 height 309
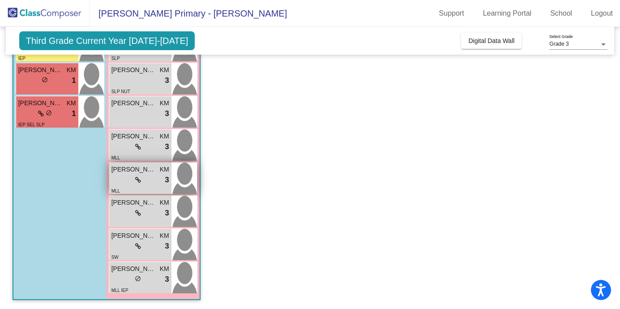
click at [158, 192] on div "MLL" at bounding box center [140, 190] width 58 height 9
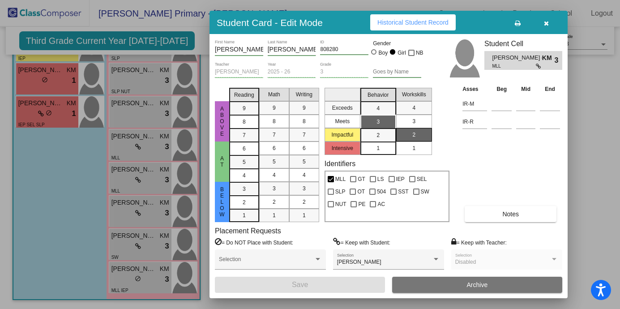
click at [65, 206] on div at bounding box center [310, 154] width 620 height 309
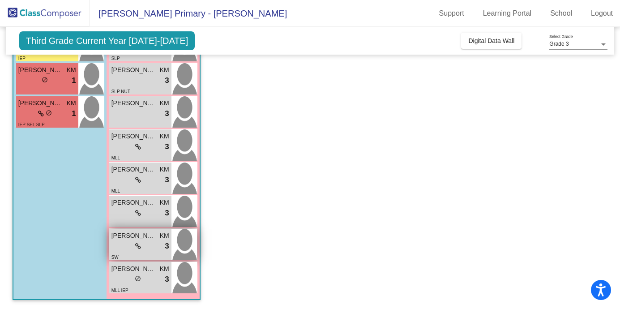
click at [145, 246] on div "lock do_not_disturb_alt 3" at bounding box center [140, 246] width 58 height 12
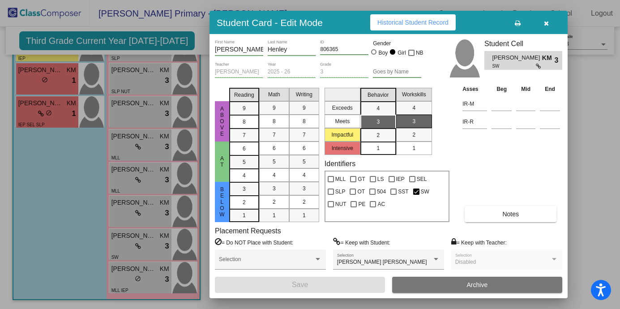
click at [81, 192] on div at bounding box center [310, 154] width 620 height 309
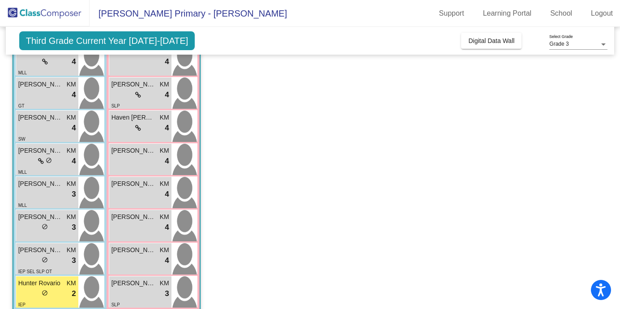
scroll to position [0, 0]
